Goal: Information Seeking & Learning: Learn about a topic

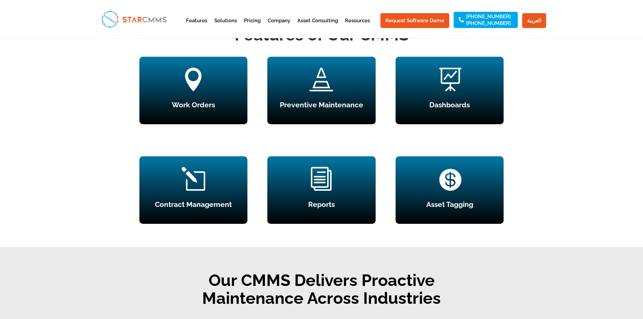
scroll to position [607, 0]
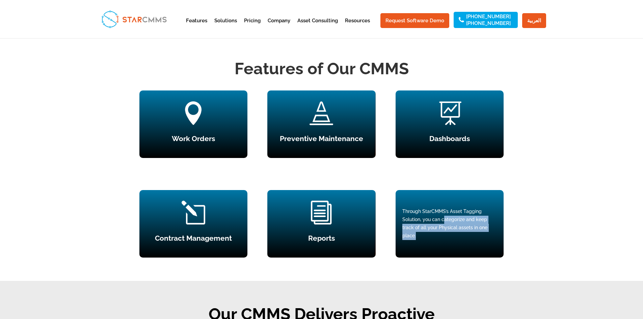
drag, startPoint x: 443, startPoint y: 243, endPoint x: 419, endPoint y: 255, distance: 27.2
click at [419, 240] on div "Through StarCMMS’s Asset Tagging Solution, you can categorize and keep track of…" at bounding box center [449, 223] width 94 height 32
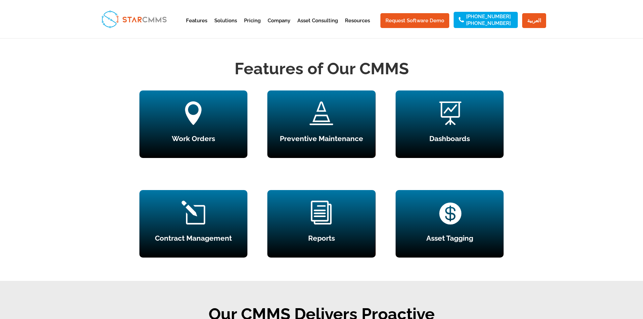
click at [530, 233] on div "Features of Our CMMS  Work Orders Create and assign all work orders from one p…" at bounding box center [321, 279] width 643 height 446
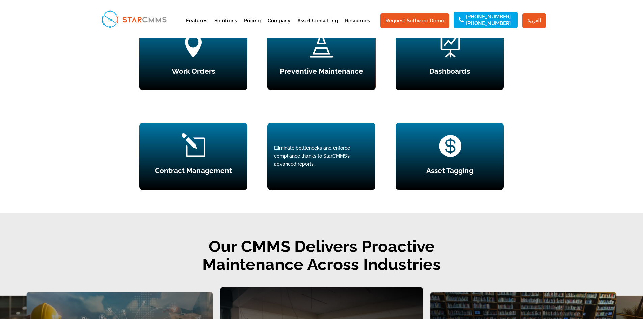
scroll to position [843, 0]
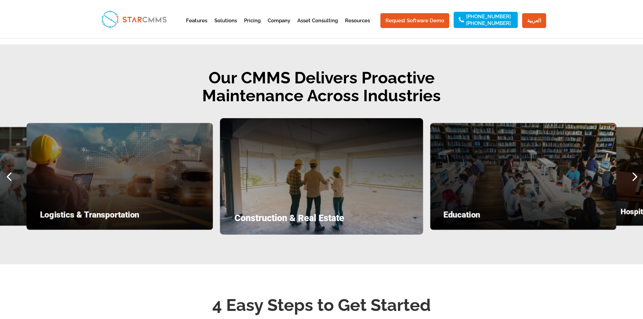
click at [635, 185] on div "Next slide" at bounding box center [634, 176] width 18 height 18
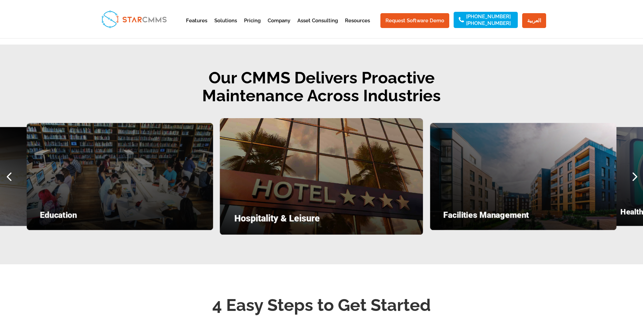
click at [635, 185] on div "Next slide" at bounding box center [634, 176] width 18 height 18
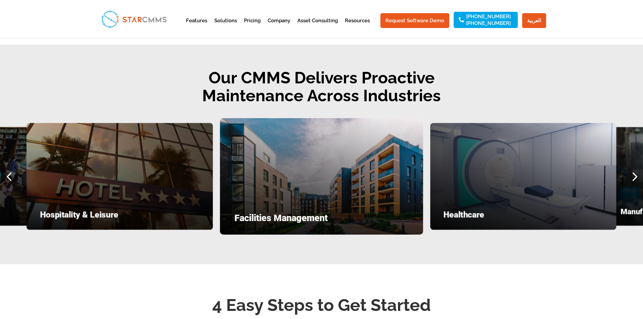
click at [276, 216] on div "Facilities Management" at bounding box center [321, 176] width 203 height 117
click at [635, 185] on div "Next slide" at bounding box center [634, 176] width 18 height 18
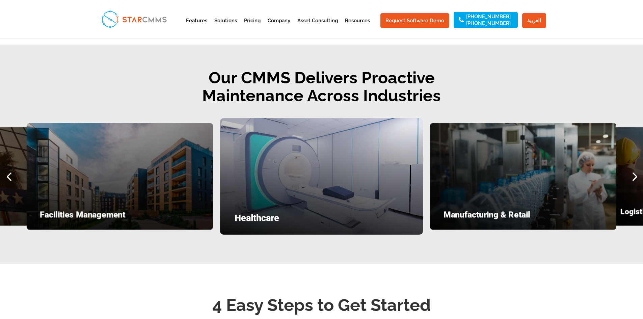
click at [635, 185] on div "Next slide" at bounding box center [634, 176] width 18 height 18
